Goal: Transaction & Acquisition: Subscribe to service/newsletter

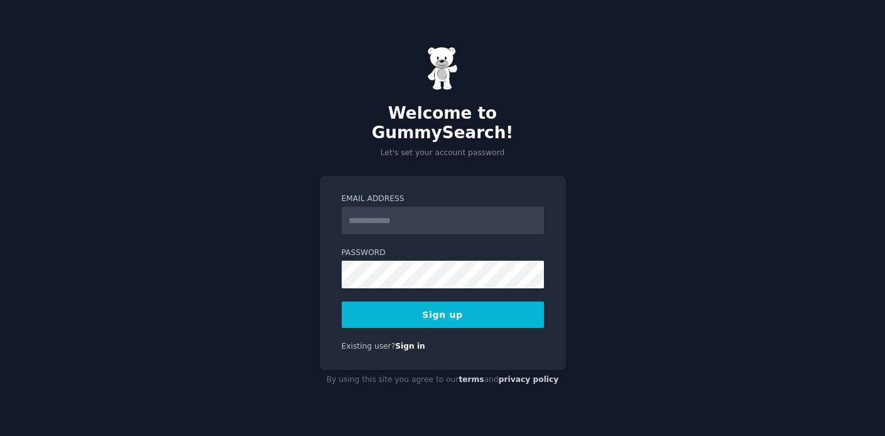
click at [415, 216] on input "Email Address" at bounding box center [443, 221] width 202 height 28
click at [420, 210] on input "Email Address" at bounding box center [443, 221] width 202 height 28
click at [281, 291] on div "Welcome to GummySearch! Let's set your account password Email Address Password …" at bounding box center [442, 218] width 885 height 436
click at [401, 210] on input "Email Address" at bounding box center [443, 221] width 202 height 28
type input "**********"
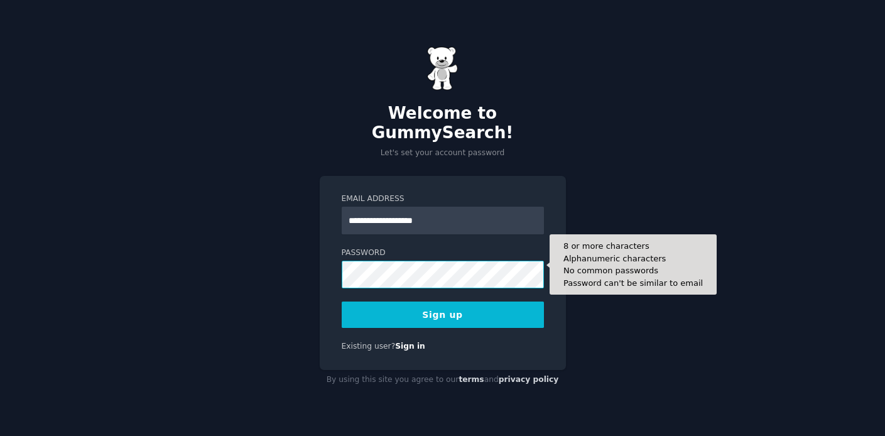
click at [342, 302] on button "Sign up" at bounding box center [443, 315] width 202 height 26
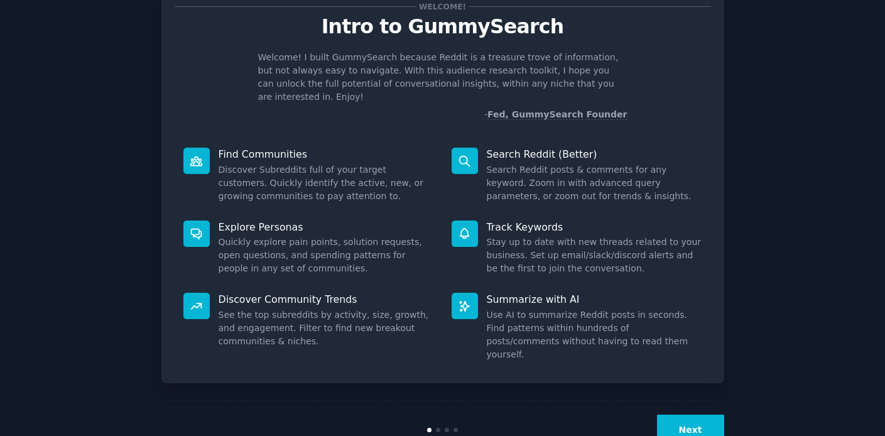
scroll to position [55, 0]
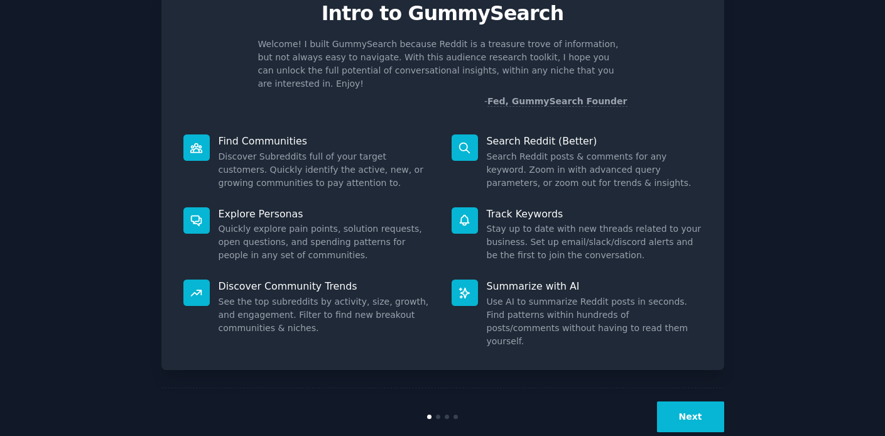
click at [680, 402] on button "Next" at bounding box center [690, 417] width 67 height 31
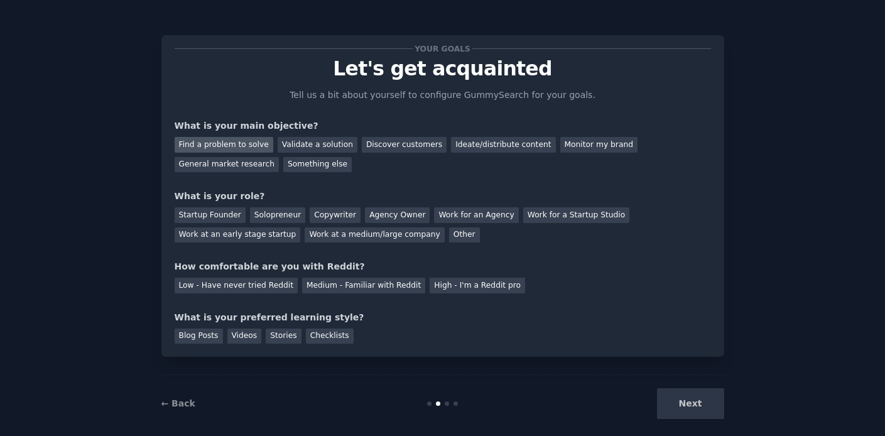
click at [232, 139] on div "Find a problem to solve" at bounding box center [224, 145] width 99 height 16
click at [281, 139] on div "Validate a solution" at bounding box center [318, 145] width 80 height 16
click at [238, 141] on div "Find a problem to solve" at bounding box center [224, 145] width 99 height 16
click at [232, 152] on div "Find a problem to solve Validate a solution Discover customers Ideate/distribut…" at bounding box center [443, 153] width 537 height 40
click at [233, 162] on div "General market research" at bounding box center [227, 165] width 105 height 16
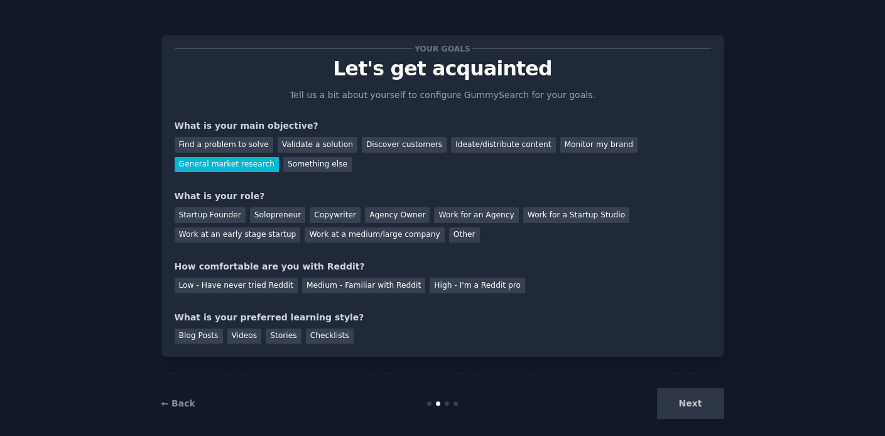
scroll to position [14, 0]
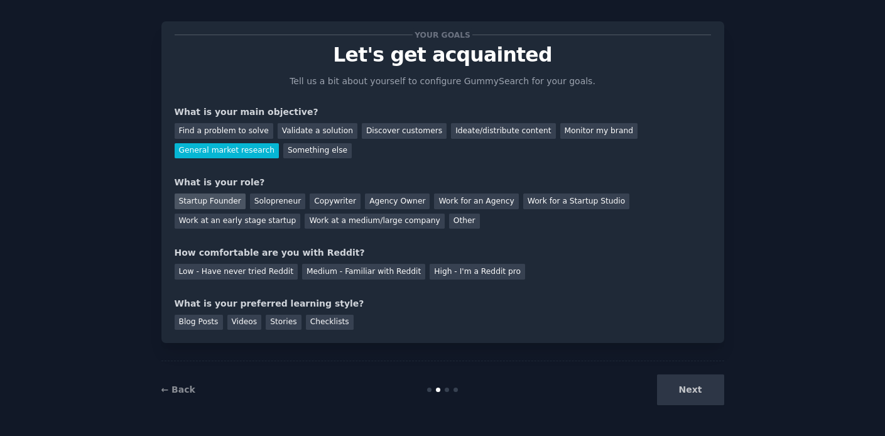
click at [217, 202] on div "Startup Founder" at bounding box center [210, 202] width 71 height 16
click at [265, 195] on div "Solopreneur" at bounding box center [277, 202] width 55 height 16
click at [341, 270] on div "Medium - Familiar with Reddit" at bounding box center [363, 272] width 123 height 16
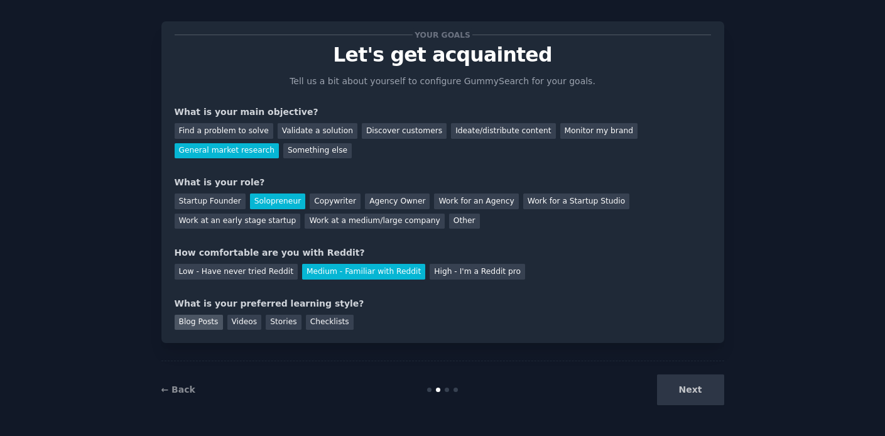
click at [204, 319] on div "Blog Posts" at bounding box center [199, 323] width 48 height 16
click at [301, 331] on div "Your goals Let's get acquainted Tell us a bit about yourself to configure Gummy…" at bounding box center [442, 182] width 563 height 322
click at [286, 331] on div "Your goals Let's get acquainted Tell us a bit about yourself to configure Gummy…" at bounding box center [442, 182] width 563 height 322
click at [278, 324] on div "Stories" at bounding box center [283, 323] width 35 height 16
click at [692, 388] on button "Next" at bounding box center [690, 389] width 67 height 31
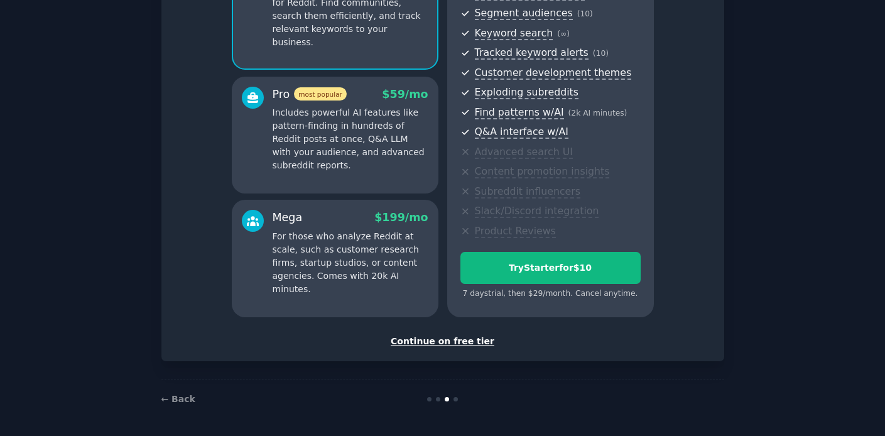
click at [444, 338] on div "Continue on free tier" at bounding box center [443, 341] width 537 height 13
